Goal: Information Seeking & Learning: Find specific fact

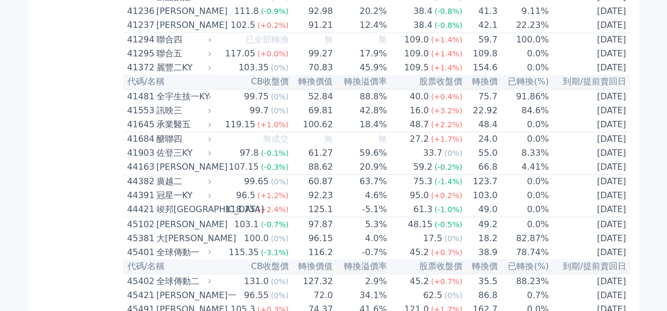
scroll to position [2795, 0]
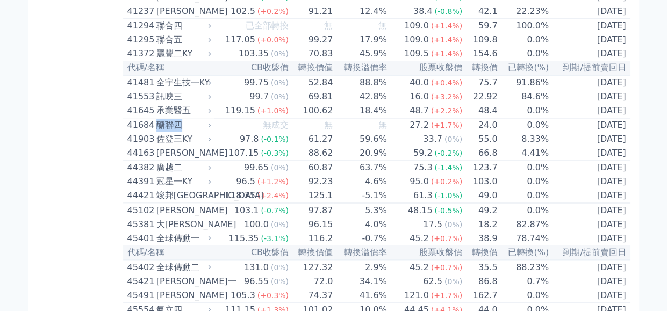
drag, startPoint x: 190, startPoint y: 118, endPoint x: 157, endPoint y: 116, distance: 32.8
click at [157, 119] on div "醣聯四" at bounding box center [182, 125] width 53 height 13
copy div "醣聯四"
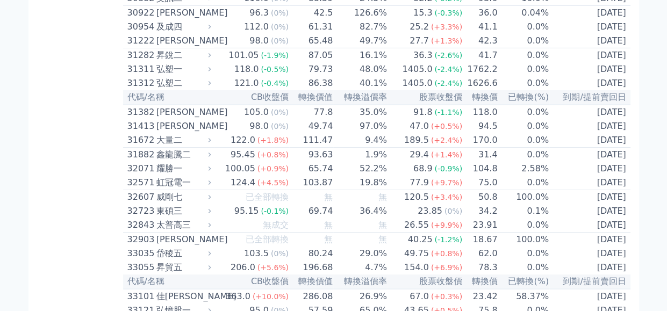
scroll to position [1666, 0]
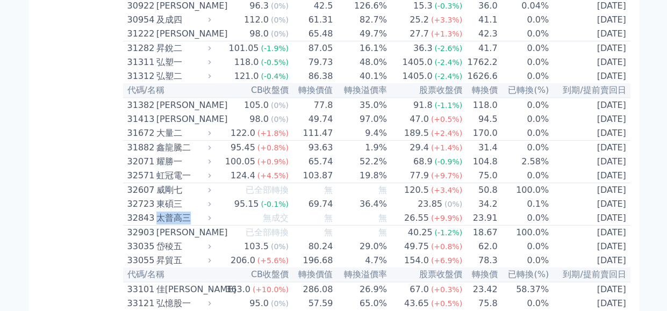
drag, startPoint x: 197, startPoint y: 216, endPoint x: 159, endPoint y: 214, distance: 38.2
click at [159, 214] on div "太普高三" at bounding box center [182, 218] width 53 height 13
copy div "太普高三"
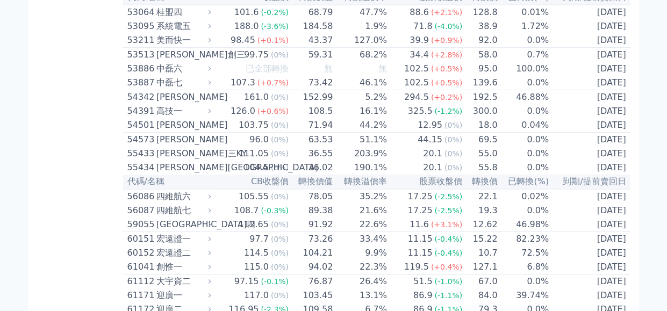
scroll to position [3655, 0]
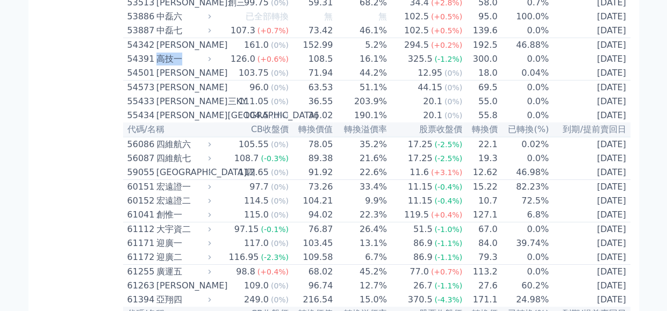
drag, startPoint x: 190, startPoint y: 48, endPoint x: 157, endPoint y: 48, distance: 32.2
click at [157, 53] on div "高技一" at bounding box center [182, 59] width 53 height 13
copy div "高技一"
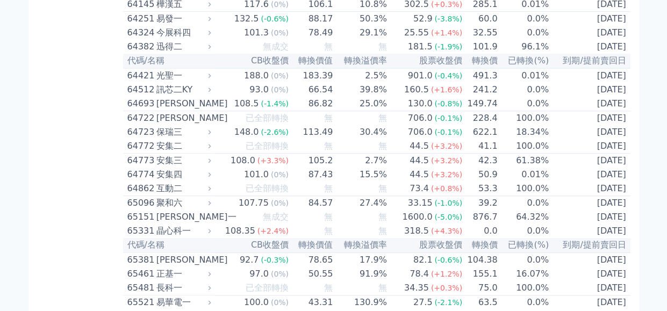
scroll to position [4515, 0]
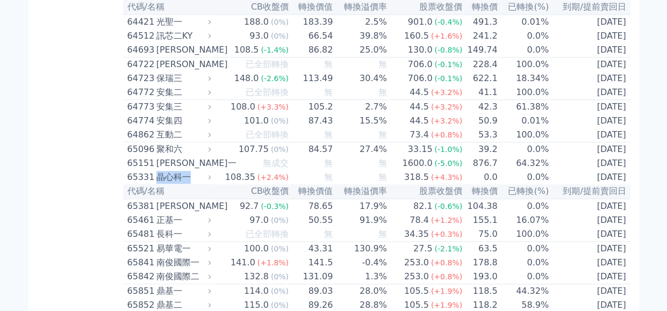
drag, startPoint x: 199, startPoint y: 165, endPoint x: 160, endPoint y: 163, distance: 38.8
click at [160, 171] on div "晶心科一" at bounding box center [182, 177] width 53 height 13
copy div "晶心科一"
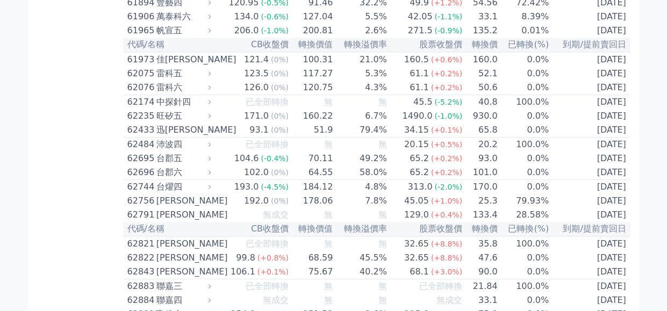
scroll to position [4085, 0]
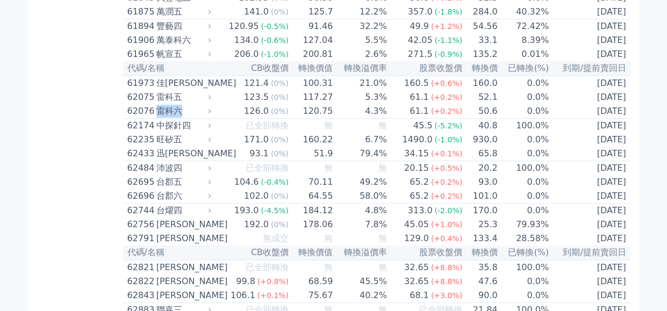
drag, startPoint x: 200, startPoint y: 98, endPoint x: 159, endPoint y: 99, distance: 40.9
click at [159, 105] on div "雷科六" at bounding box center [182, 111] width 53 height 13
copy div "雷科六"
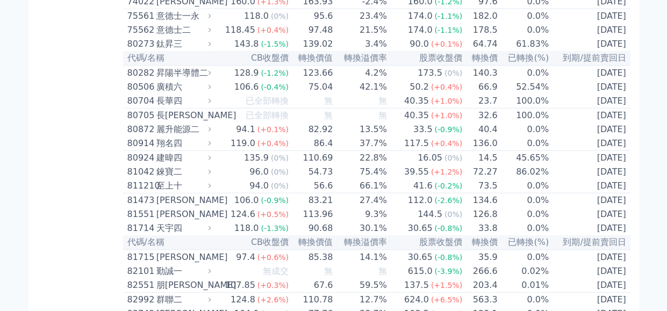
scroll to position [5321, 0]
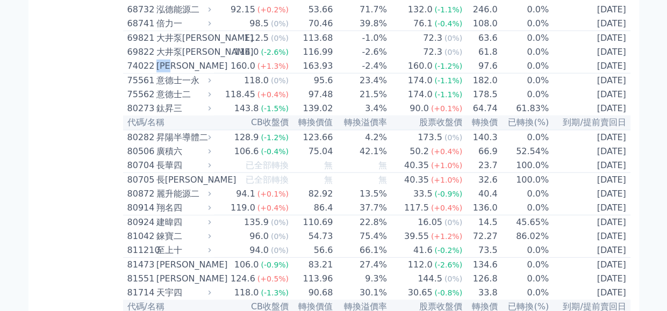
drag, startPoint x: 192, startPoint y: 49, endPoint x: 155, endPoint y: 46, distance: 36.7
click at [155, 60] on div "74022 [PERSON_NAME]" at bounding box center [166, 66] width 79 height 13
copy div "[PERSON_NAME]"
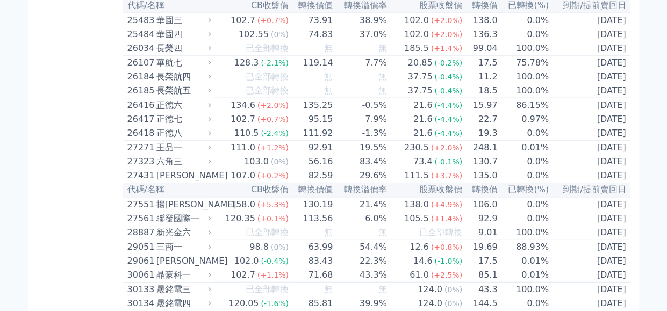
scroll to position [1221, 0]
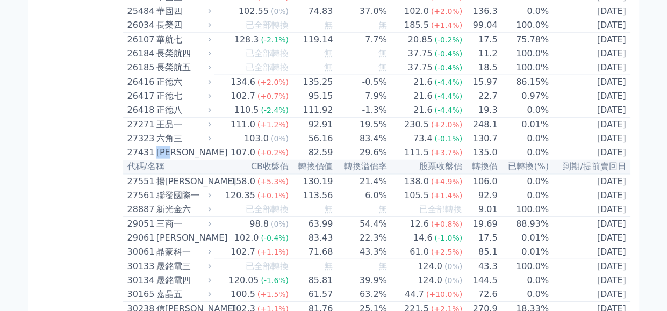
drag, startPoint x: 190, startPoint y: 149, endPoint x: 160, endPoint y: 147, distance: 30.2
click at [160, 147] on div "[PERSON_NAME]" at bounding box center [182, 152] width 53 height 13
copy div "[PERSON_NAME]"
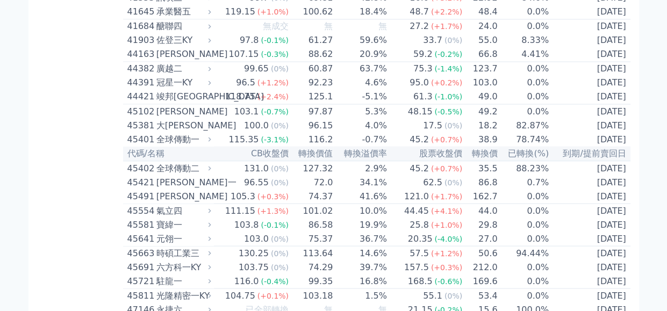
scroll to position [2995, 0]
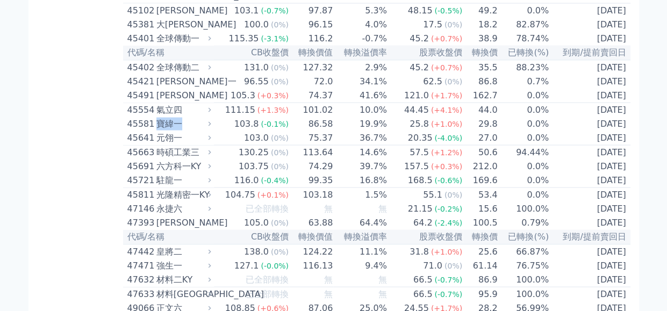
drag, startPoint x: 189, startPoint y: 119, endPoint x: 159, endPoint y: 113, distance: 30.7
click at [159, 117] on div "寶緯一" at bounding box center [182, 123] width 53 height 13
copy div "寶緯一"
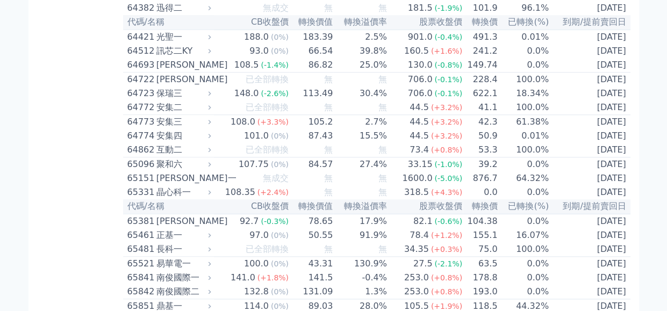
scroll to position [4661, 0]
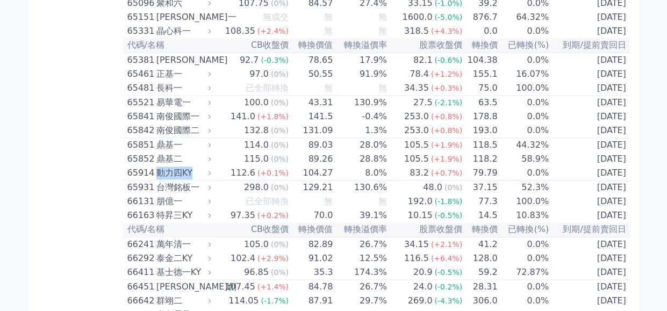
drag, startPoint x: 198, startPoint y: 161, endPoint x: 160, endPoint y: 161, distance: 38.2
click at [160, 167] on div "動力四KY" at bounding box center [182, 173] width 53 height 13
copy div "動力四KY"
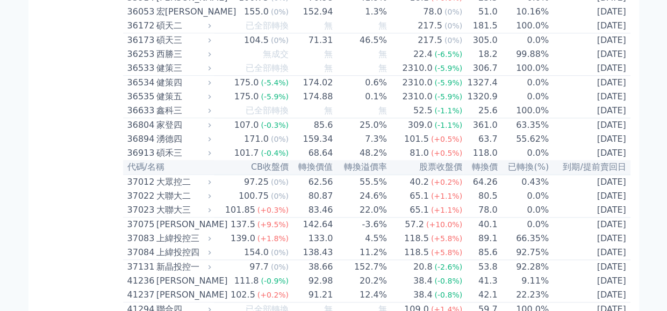
scroll to position [2565, 0]
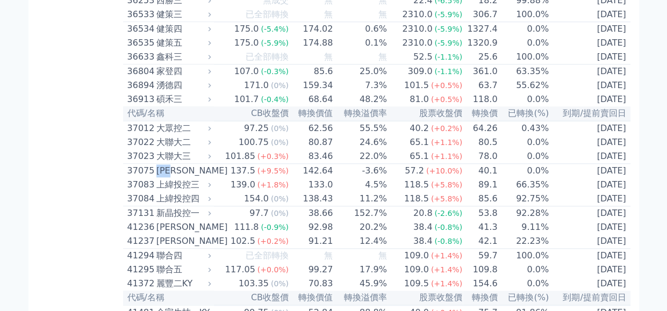
drag, startPoint x: 193, startPoint y: 167, endPoint x: 158, endPoint y: 158, distance: 36.5
click at [158, 164] on div "[PERSON_NAME]" at bounding box center [182, 170] width 53 height 13
copy div "[PERSON_NAME]"
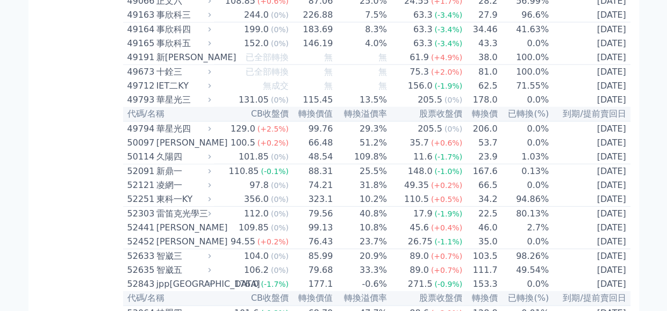
scroll to position [3317, 0]
